Goal: Task Accomplishment & Management: Use online tool/utility

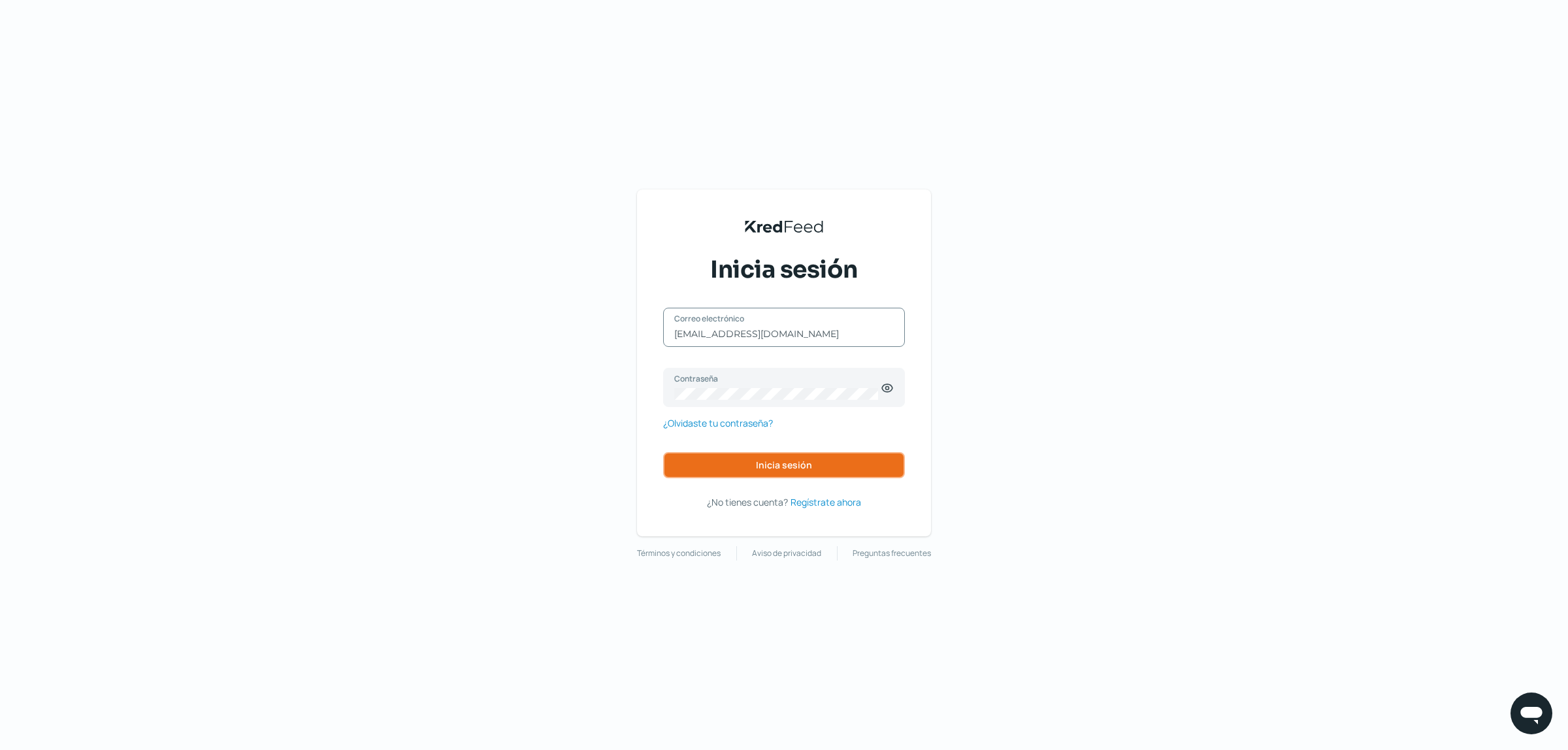
click at [763, 455] on button "Inicia sesión" at bounding box center [784, 465] width 242 height 26
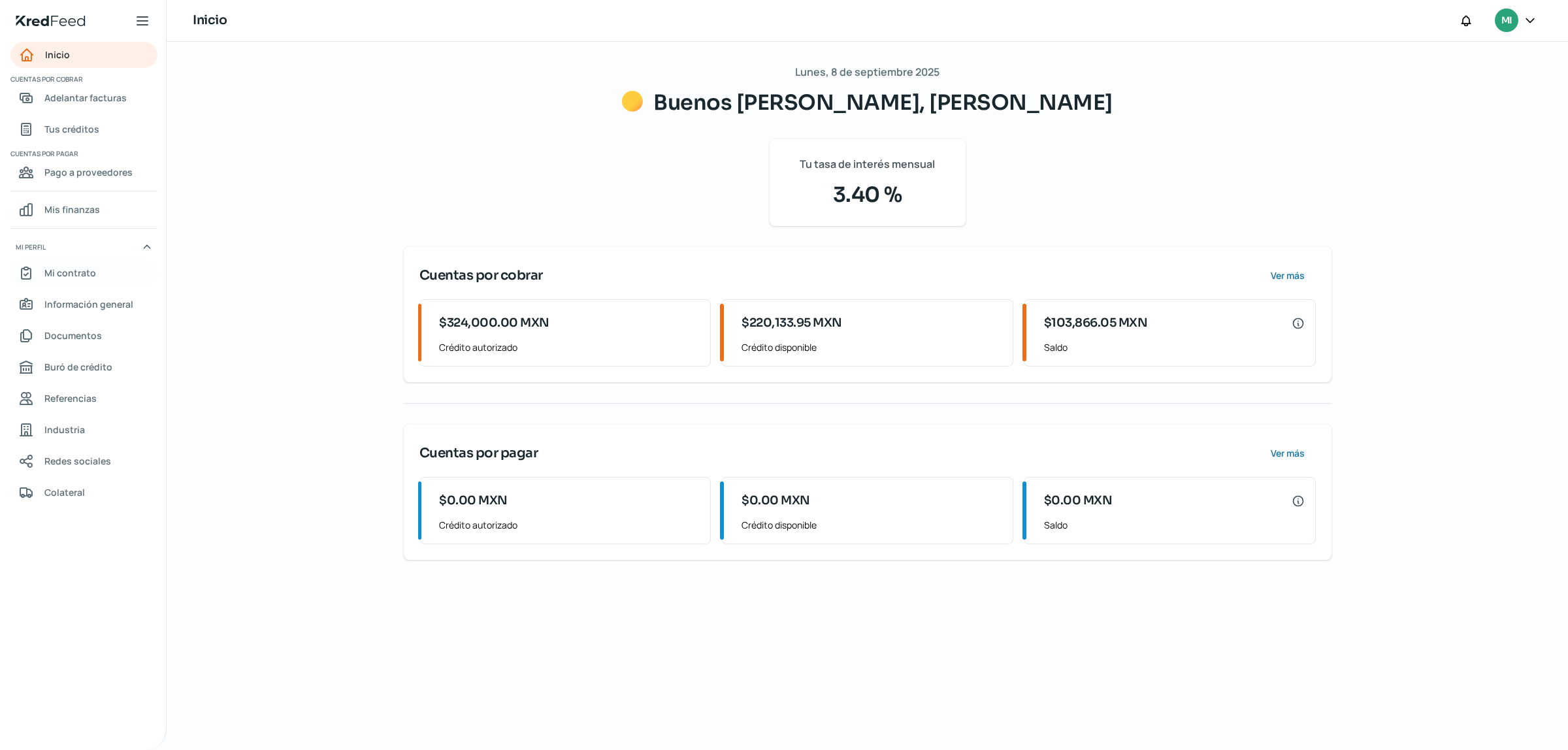
click at [71, 269] on span "Mi contrato" at bounding box center [70, 272] width 51 height 17
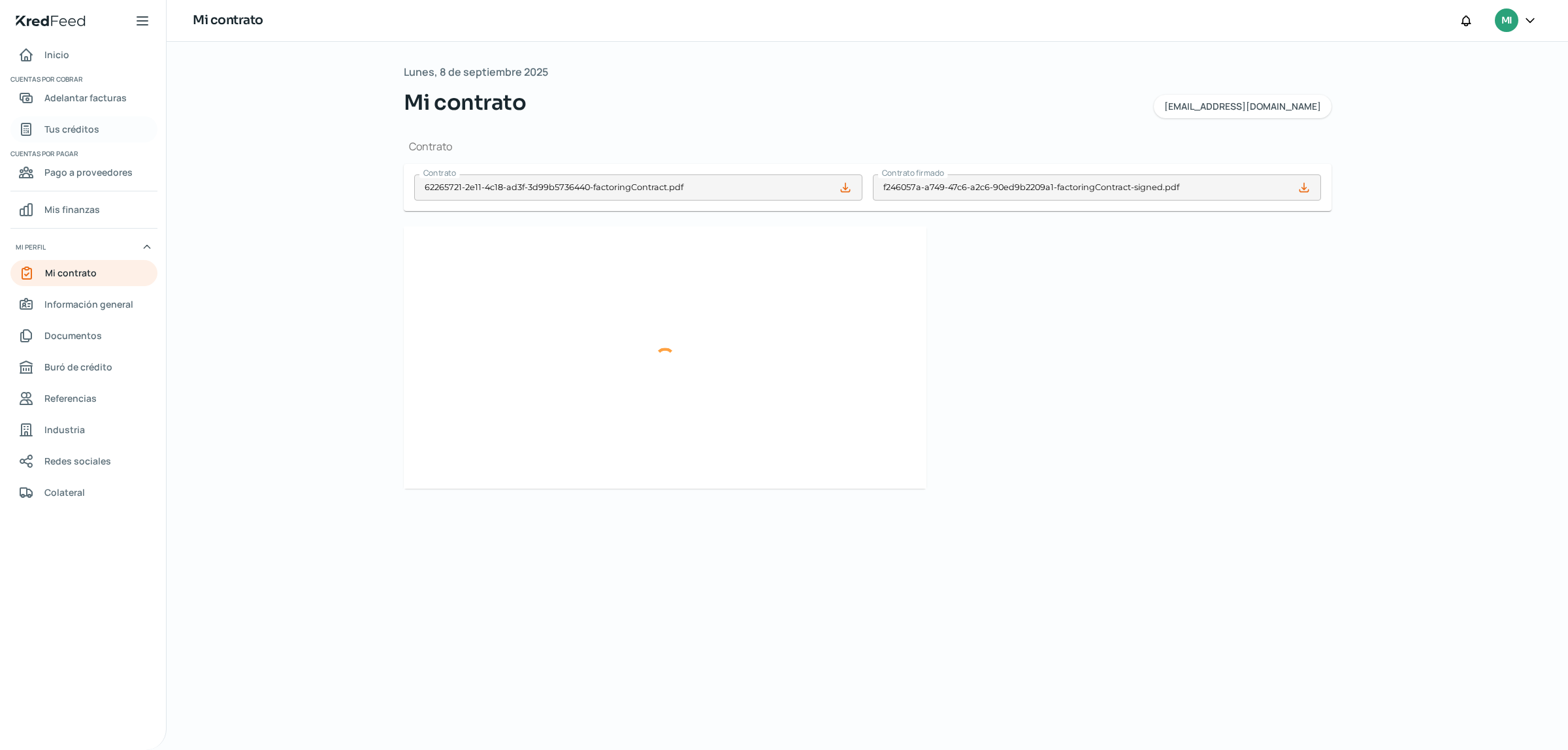
click at [92, 129] on span "Tus créditos" at bounding box center [72, 129] width 55 height 17
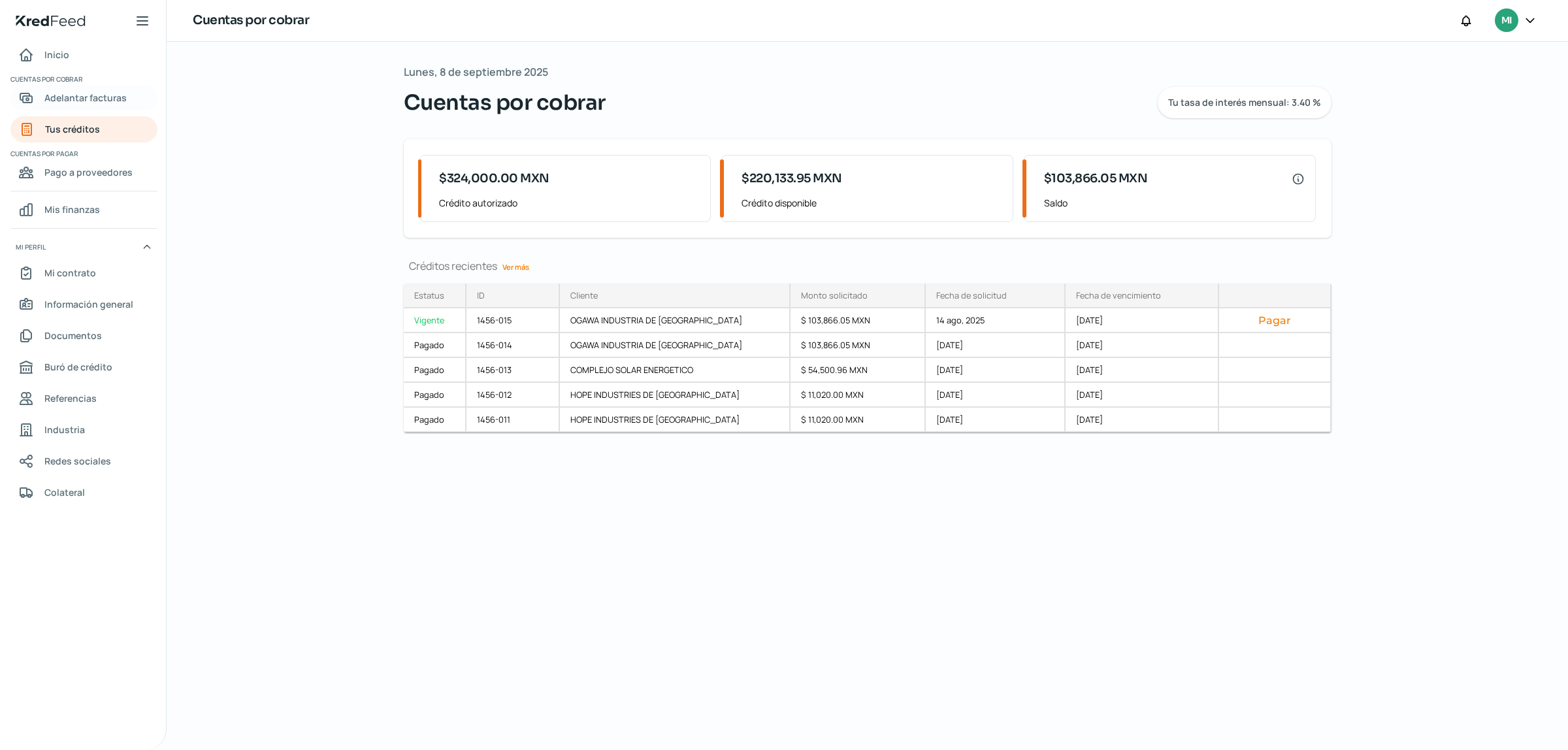
click at [105, 105] on span "Adelantar facturas" at bounding box center [85, 98] width 82 height 17
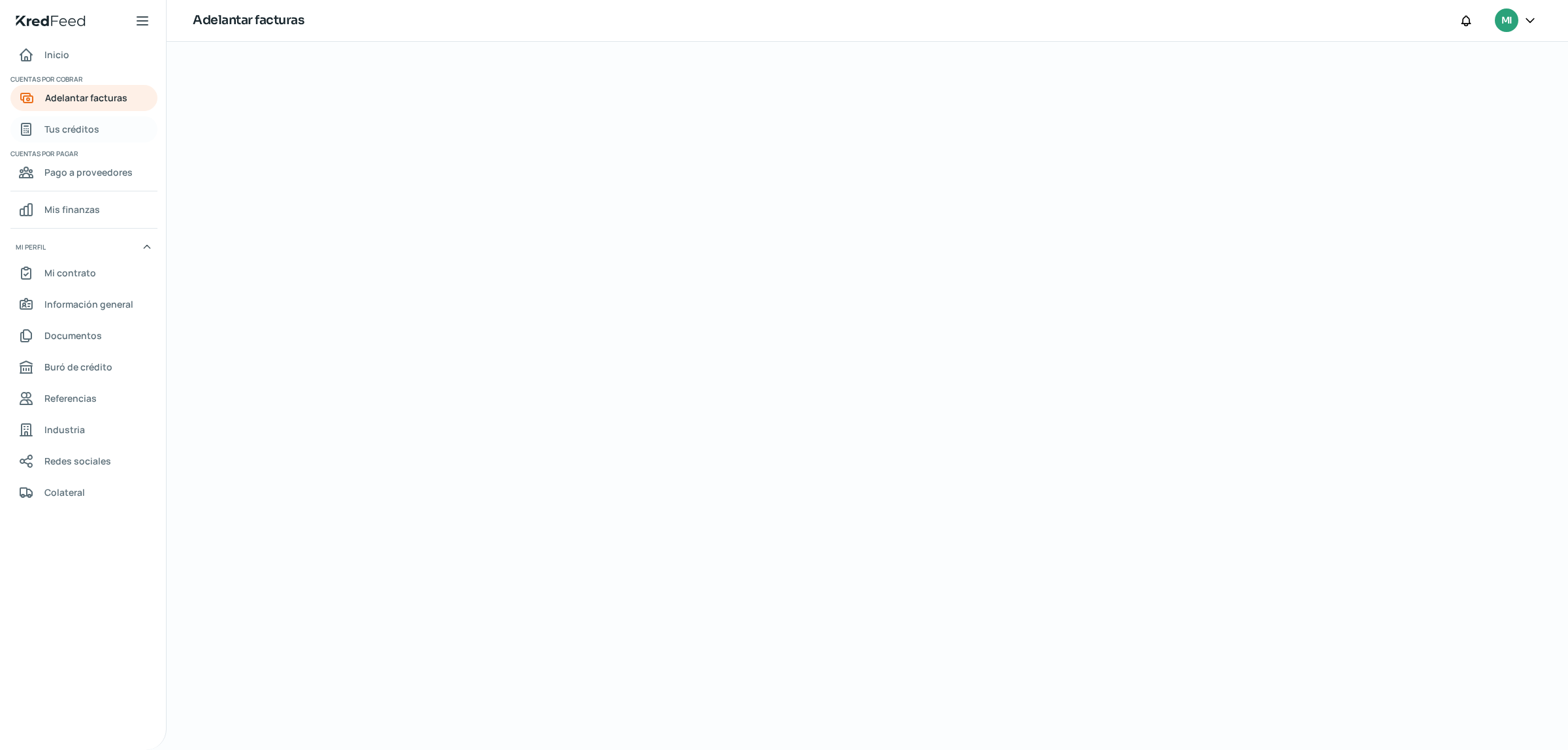
click at [88, 135] on span "Tus créditos" at bounding box center [72, 129] width 55 height 17
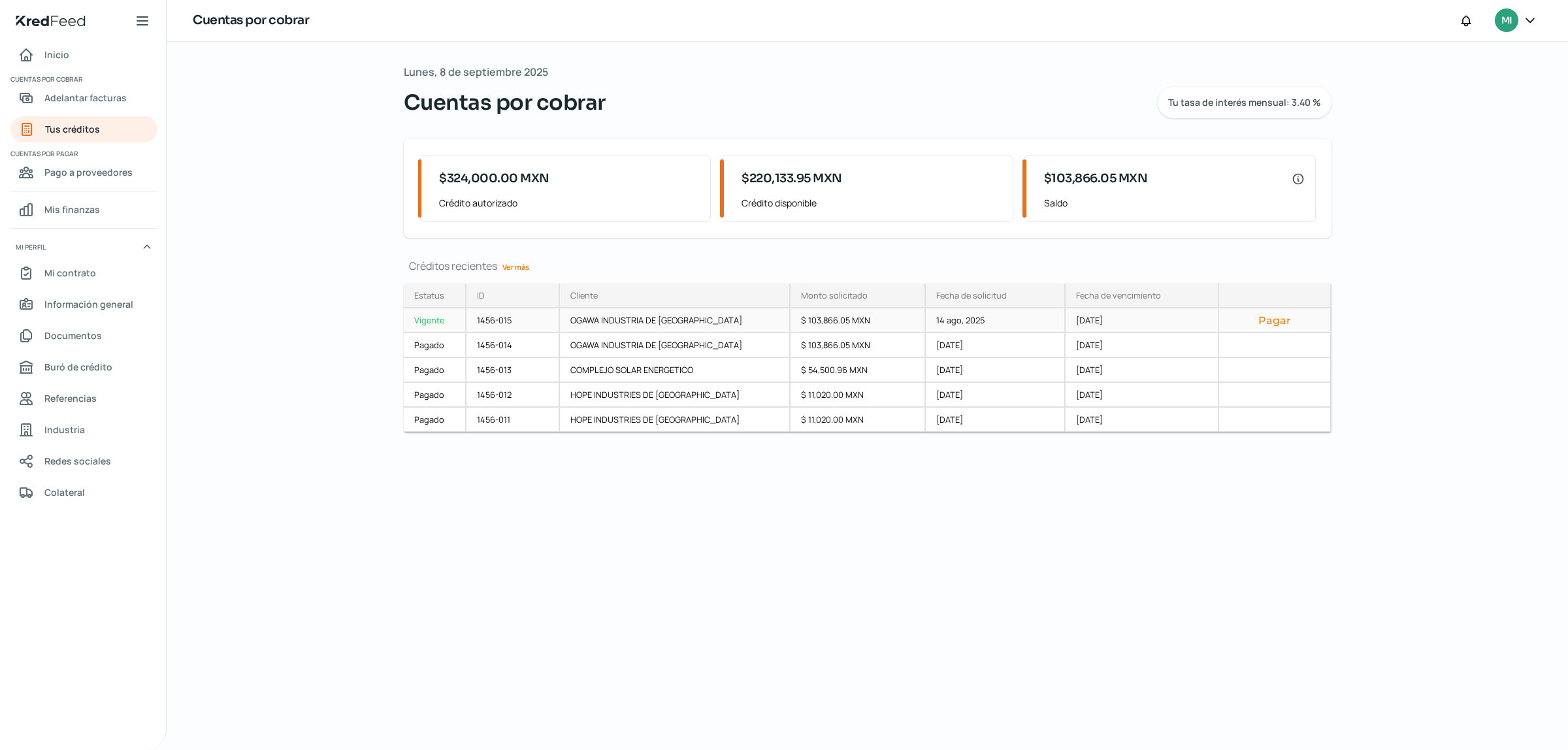
click at [1281, 320] on button "Pagar" at bounding box center [1274, 320] width 90 height 13
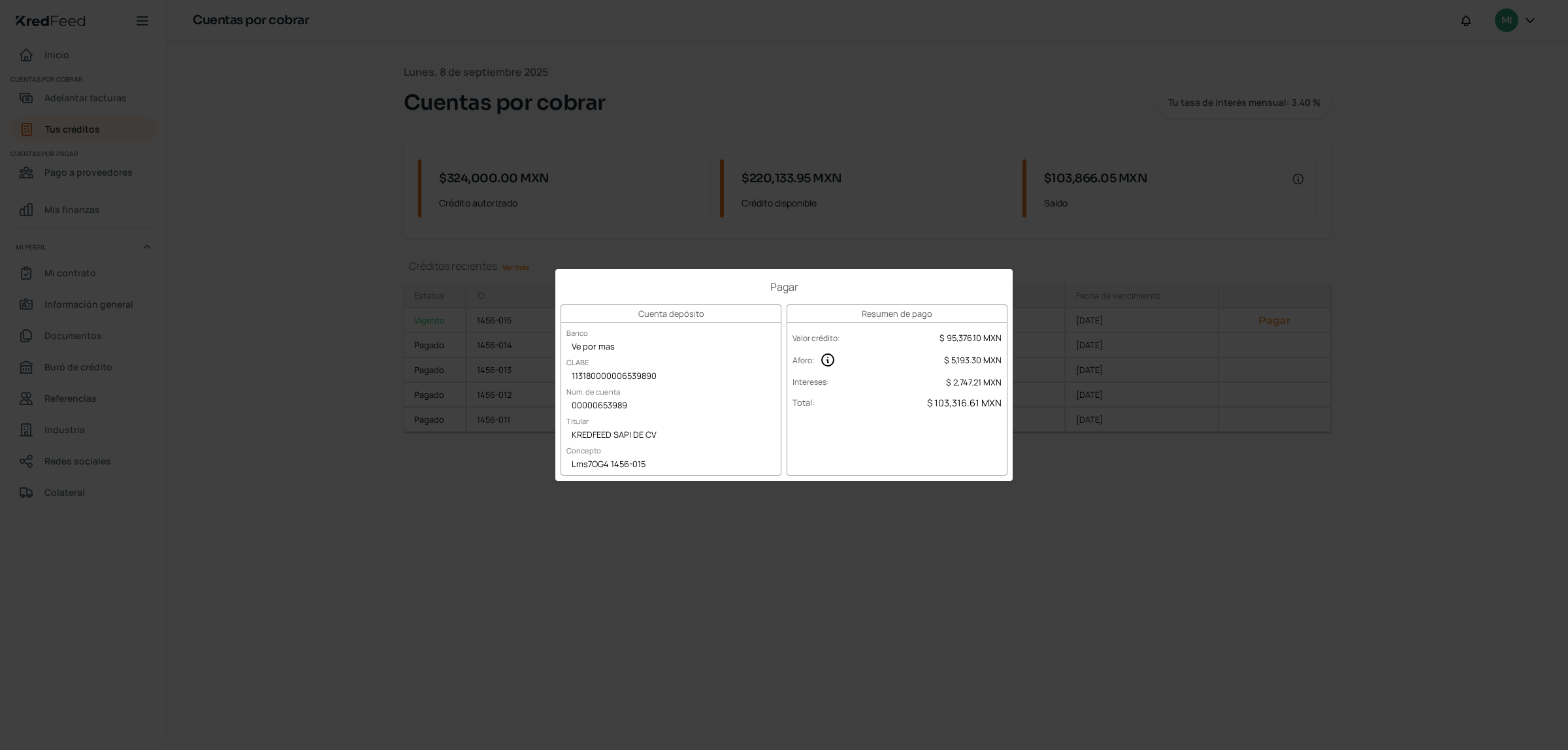
click at [1056, 508] on div "Pagar Cuenta depósito Banco Ve por mas [PERSON_NAME] 113180000006539890 Núm. de…" at bounding box center [784, 375] width 1568 height 750
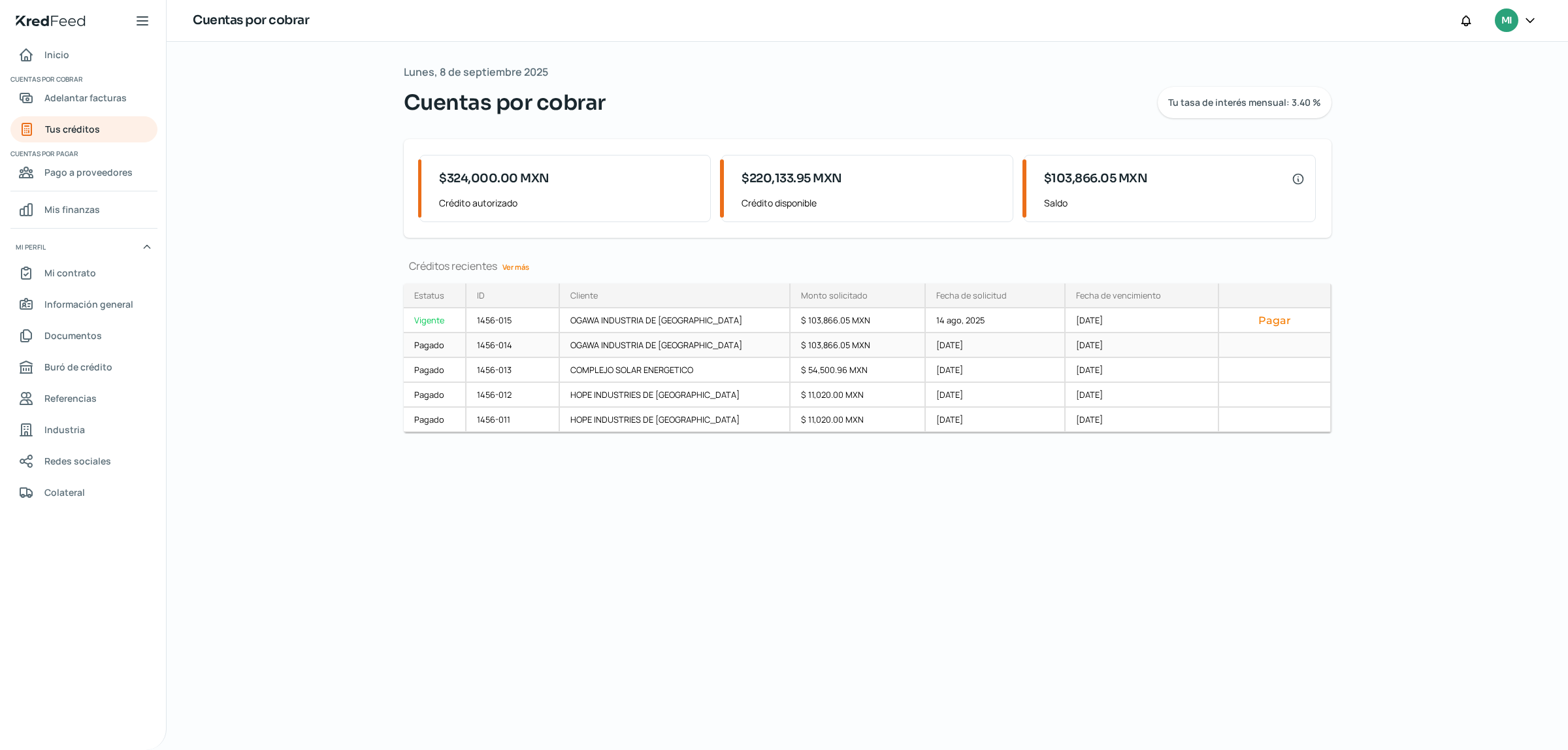
click at [1268, 345] on div at bounding box center [1275, 345] width 112 height 24
click at [1258, 316] on button "Pagar" at bounding box center [1274, 320] width 90 height 13
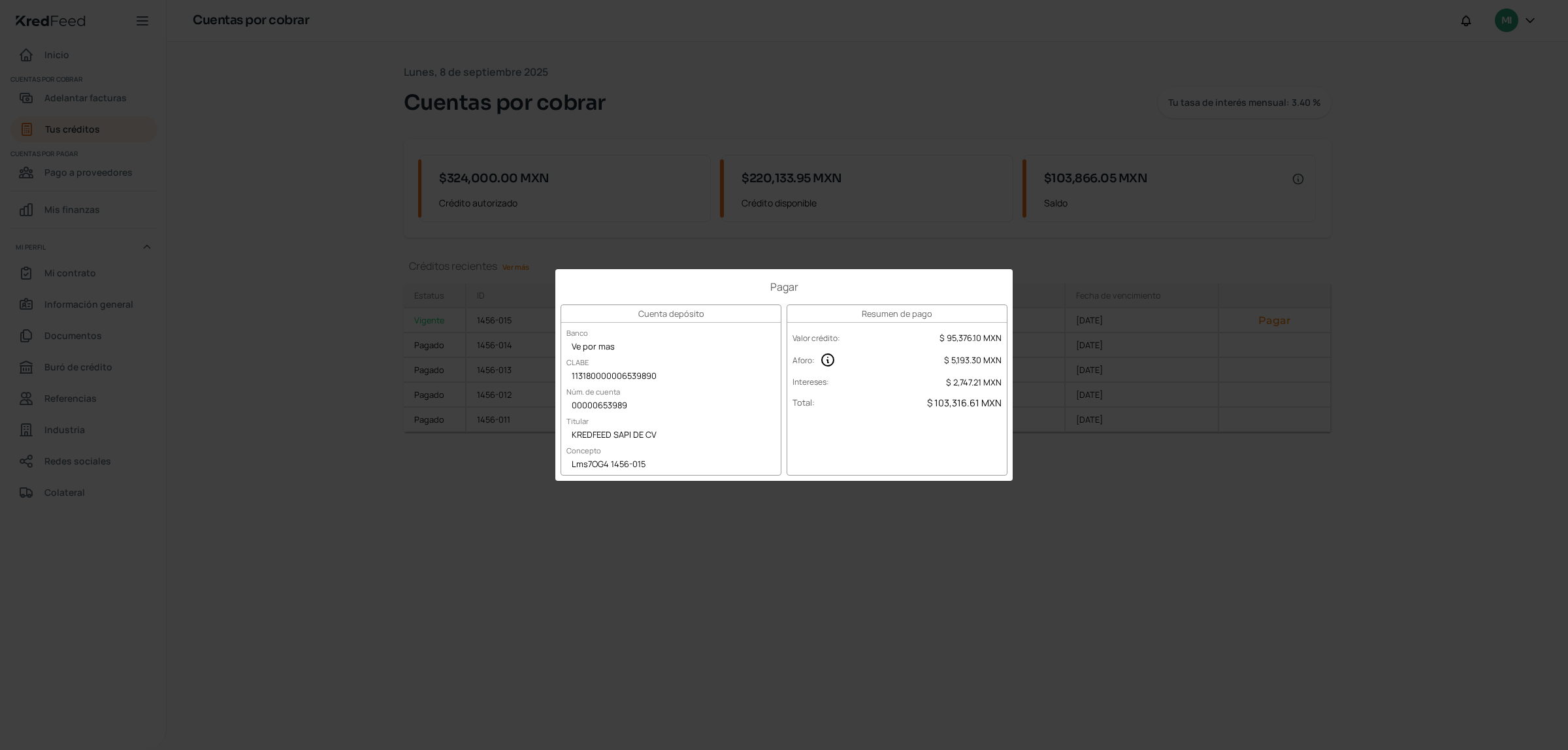
click at [1170, 577] on div "Pagar Cuenta depósito Banco Ve por mas [PERSON_NAME] 113180000006539890 Núm. de…" at bounding box center [784, 375] width 1568 height 750
